Goal: Task Accomplishment & Management: Manage account settings

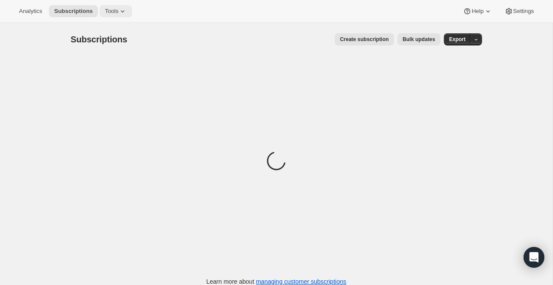
click at [114, 6] on button "Tools" at bounding box center [116, 11] width 32 height 12
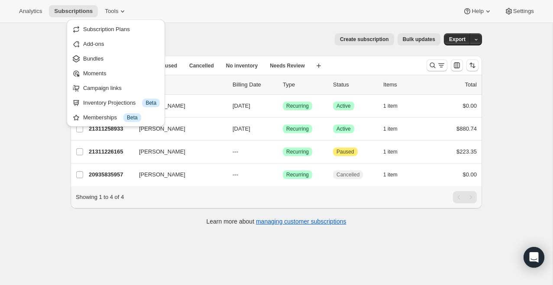
click at [22, 27] on div "Subscriptions. This page is ready Subscriptions Create subscription Bulk update…" at bounding box center [276, 165] width 552 height 285
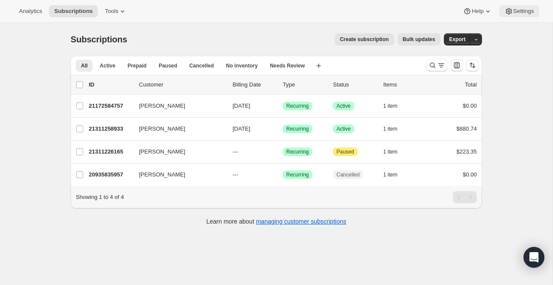
click at [508, 10] on icon at bounding box center [508, 11] width 9 height 9
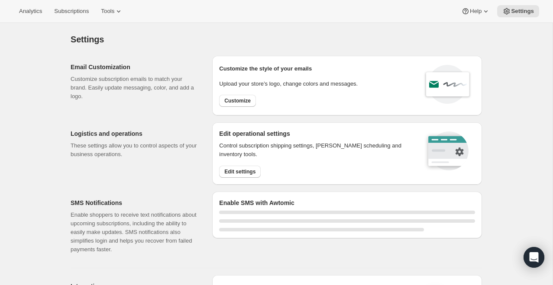
select select "22:00"
select select "09:00"
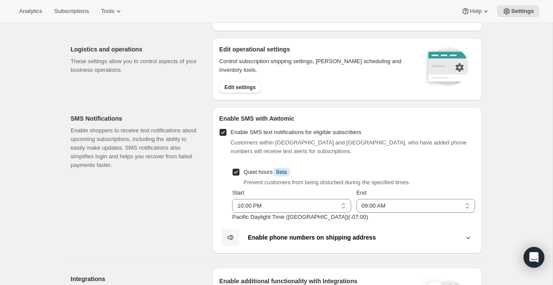
scroll to position [81, 0]
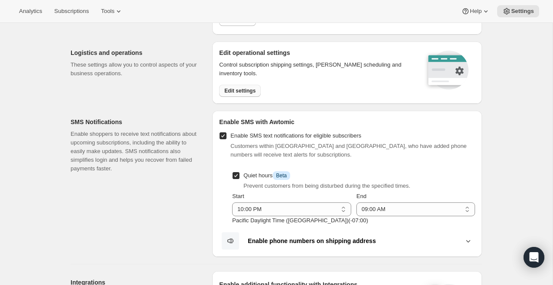
click at [250, 92] on span "Edit settings" at bounding box center [239, 90] width 31 height 7
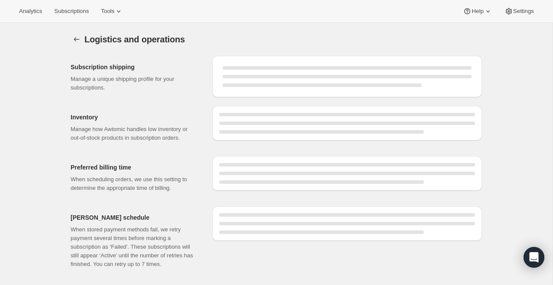
select select "DAY"
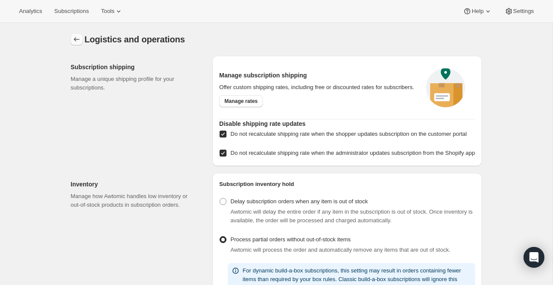
click at [76, 44] on button "Settings" at bounding box center [77, 39] width 12 height 12
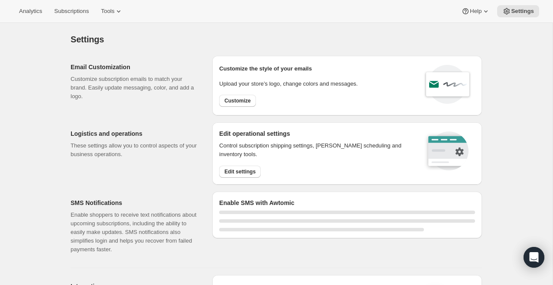
select select "22:00"
select select "09:00"
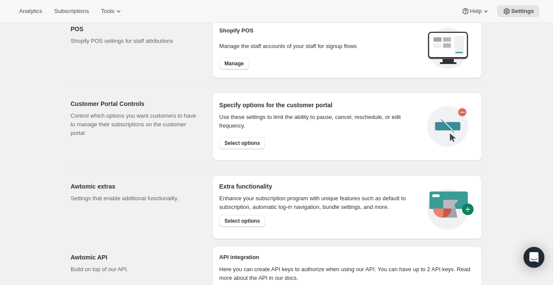
scroll to position [458, 0]
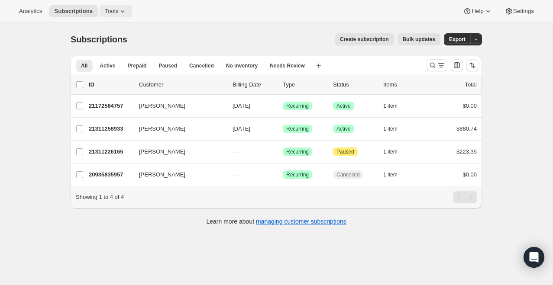
click at [124, 13] on icon at bounding box center [122, 11] width 9 height 9
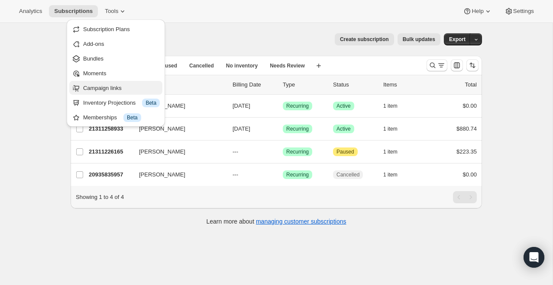
click at [118, 91] on span "Campaign links" at bounding box center [102, 88] width 39 height 6
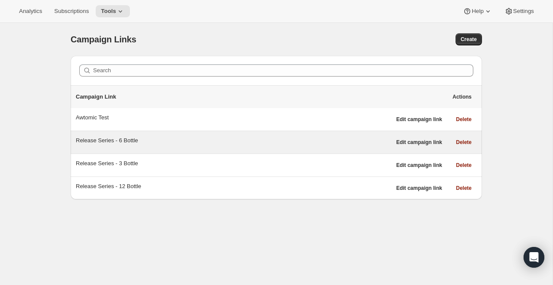
click at [114, 138] on div "Release Series - 6 Bottle" at bounding box center [233, 140] width 315 height 9
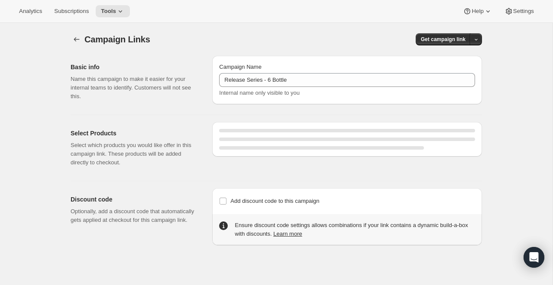
select select "gid://shopify/SellingPlan/710463488309"
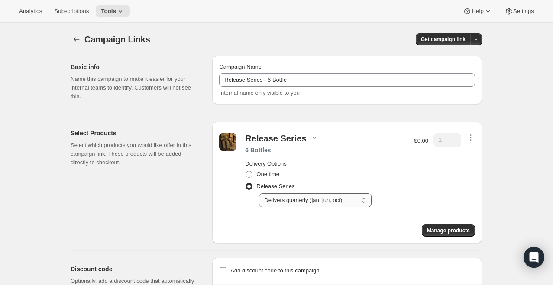
click at [304, 195] on select "Select Delivers quarterly (jan, jun, oct)" at bounding box center [315, 200] width 113 height 14
click at [305, 137] on div "Release Series" at bounding box center [325, 138] width 160 height 11
click at [313, 137] on icon "button" at bounding box center [314, 137] width 9 height 9
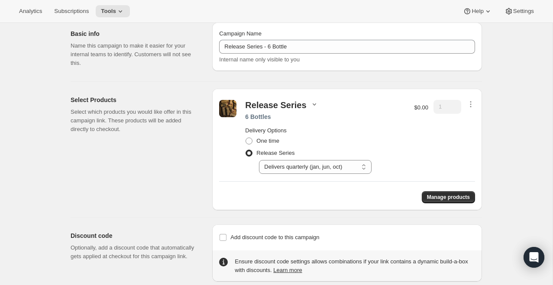
scroll to position [47, 0]
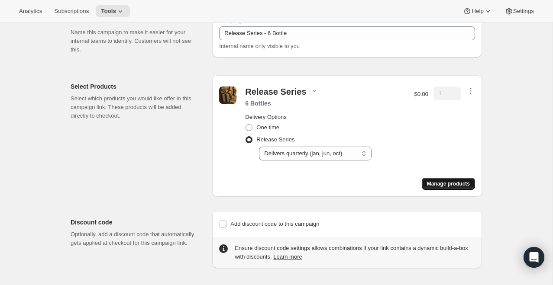
click at [453, 183] on span "Manage products" at bounding box center [448, 184] width 43 height 7
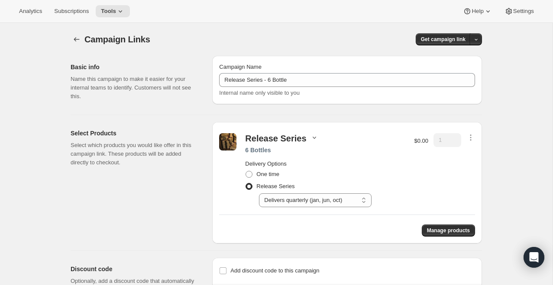
click at [311, 135] on icon "button" at bounding box center [314, 137] width 9 height 9
click at [313, 131] on div "Release Series 6 Bottles Delivery Options One time Release Series Select Delive…" at bounding box center [347, 170] width 256 height 83
click at [312, 139] on icon "button" at bounding box center [314, 137] width 9 height 9
click at [312, 131] on div "Release Series 6 Bottles Delivery Options One time Release Series Select Delive…" at bounding box center [347, 170] width 256 height 83
click at [318, 205] on select "Select Delivers quarterly (jan, jun, oct)" at bounding box center [315, 200] width 113 height 14
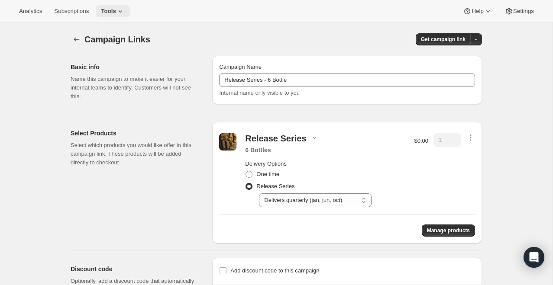
click at [116, 8] on span "Tools" at bounding box center [108, 11] width 15 height 7
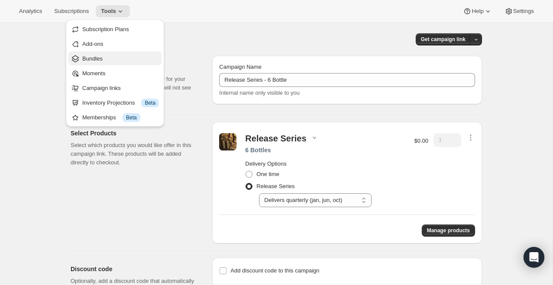
click at [109, 58] on span "Bundles" at bounding box center [120, 59] width 77 height 9
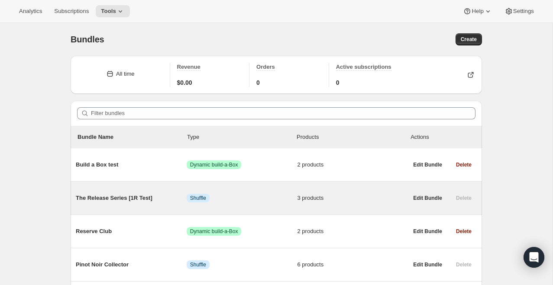
scroll to position [63, 0]
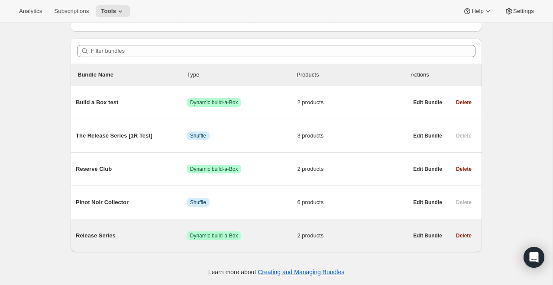
click at [109, 240] on span "Release Series" at bounding box center [131, 236] width 111 height 9
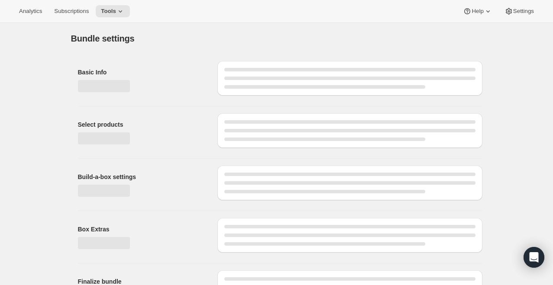
type input "Release Series"
